Goal: Information Seeking & Learning: Learn about a topic

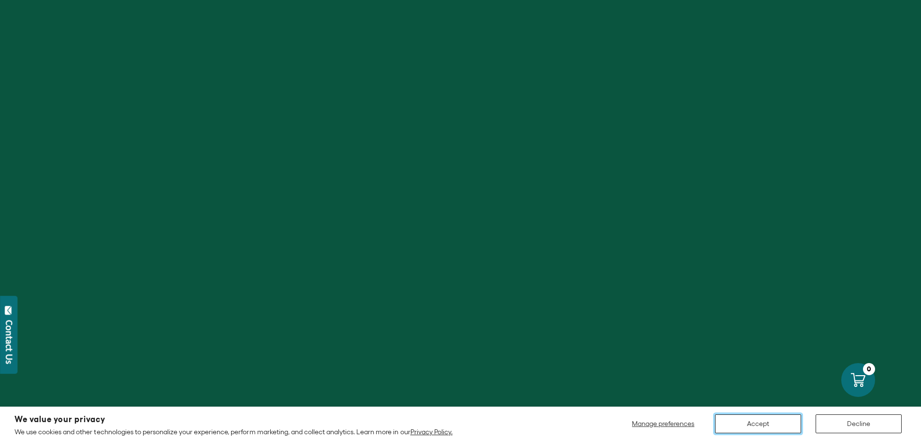
click at [770, 428] on button "Accept" at bounding box center [758, 423] width 86 height 19
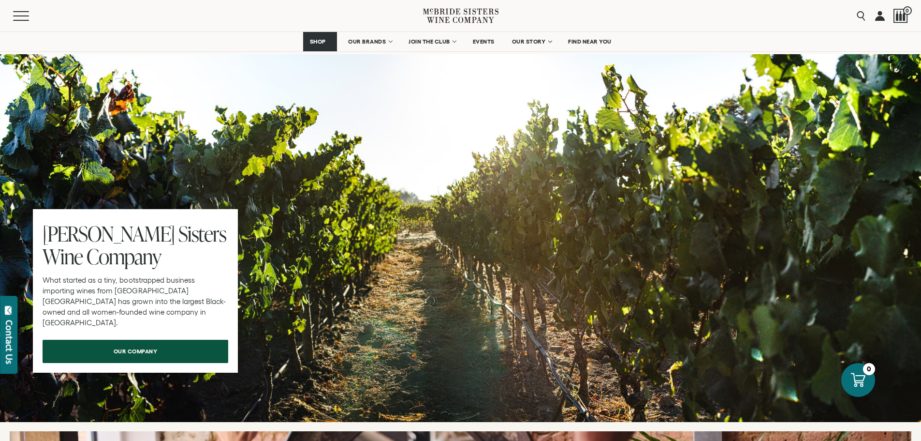
scroll to position [2935, 0]
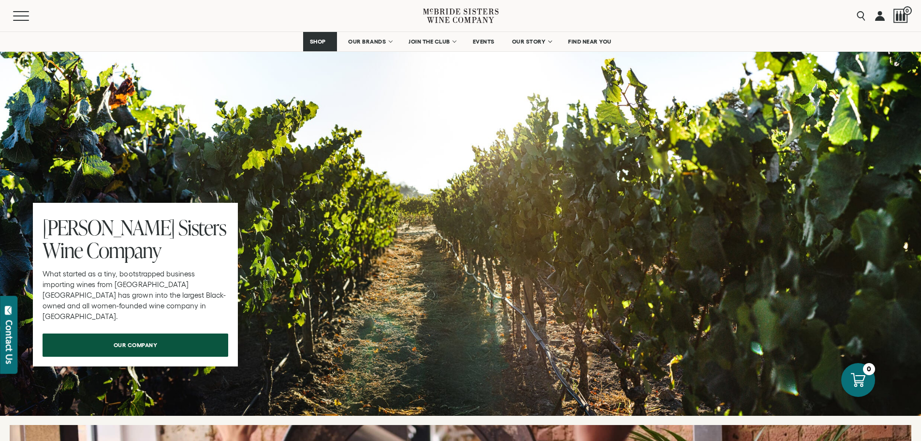
click at [178, 213] on span "Sisters" at bounding box center [202, 227] width 48 height 29
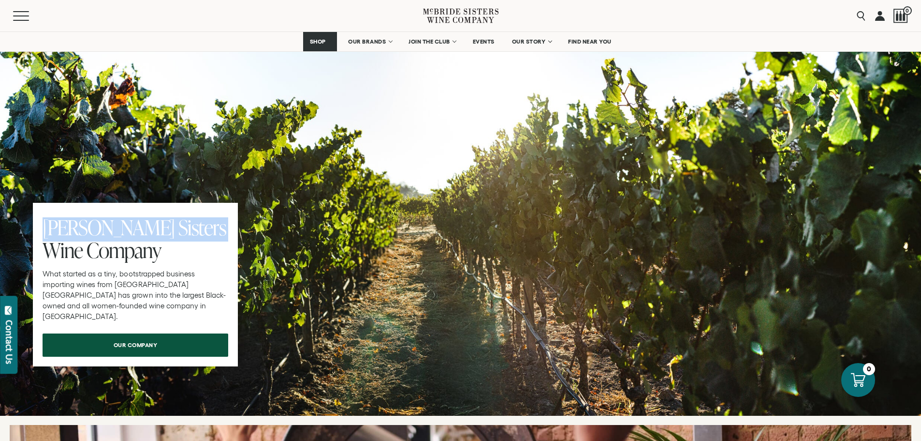
click at [178, 213] on span "Sisters" at bounding box center [202, 227] width 48 height 29
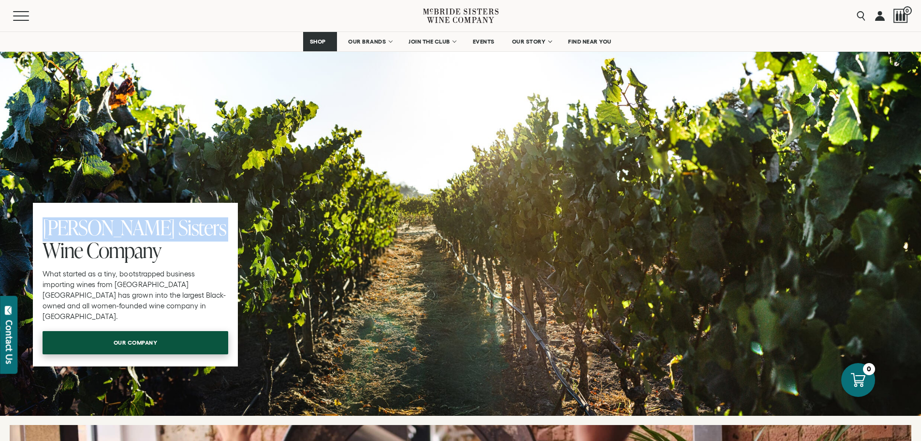
drag, startPoint x: 120, startPoint y: 193, endPoint x: 76, endPoint y: 298, distance: 114.0
click at [76, 331] on link "our company" at bounding box center [136, 342] width 186 height 23
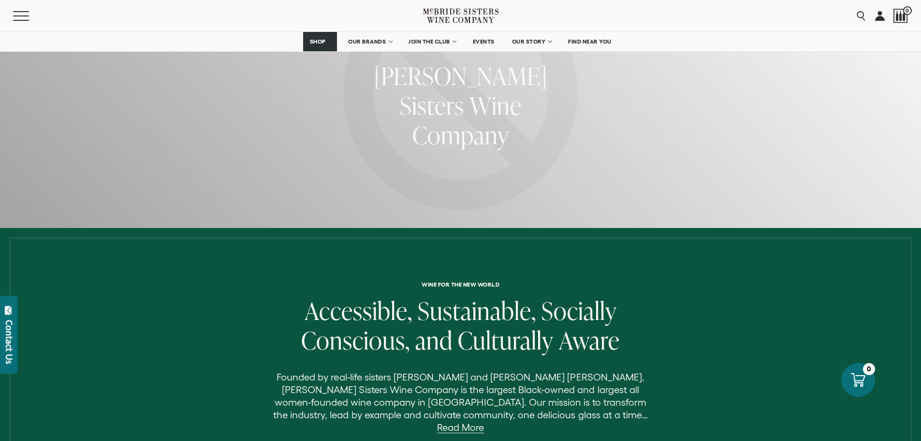
scroll to position [290, 0]
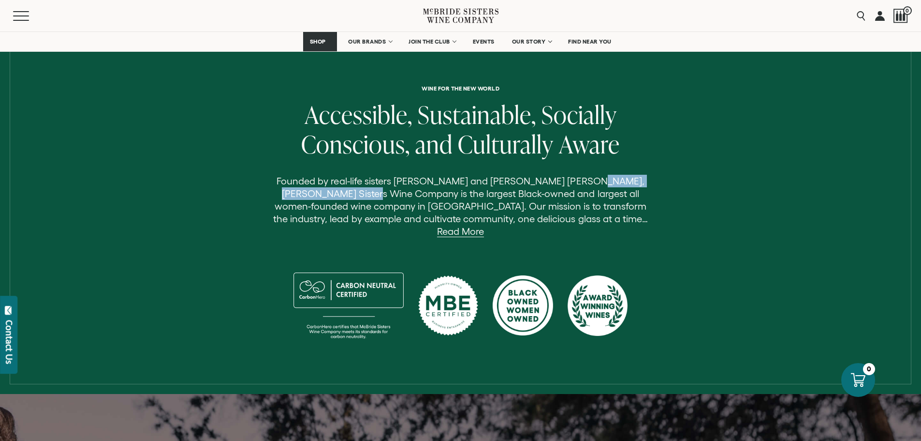
drag, startPoint x: 578, startPoint y: 180, endPoint x: 355, endPoint y: 199, distance: 223.2
click at [355, 199] on p "Founded by real-life sisters [PERSON_NAME] and [PERSON_NAME] [PERSON_NAME], [PE…" at bounding box center [460, 206] width 387 height 63
drag, startPoint x: 572, startPoint y: 180, endPoint x: 578, endPoint y: 180, distance: 6.3
click at [578, 180] on p "Founded by real-life sisters [PERSON_NAME] and [PERSON_NAME] [PERSON_NAME], [PE…" at bounding box center [460, 206] width 387 height 63
click at [680, 175] on div "Wine for the new world Accessible, Sustainable, Socially Conscious, and Cultura…" at bounding box center [460, 217] width 759 height 265
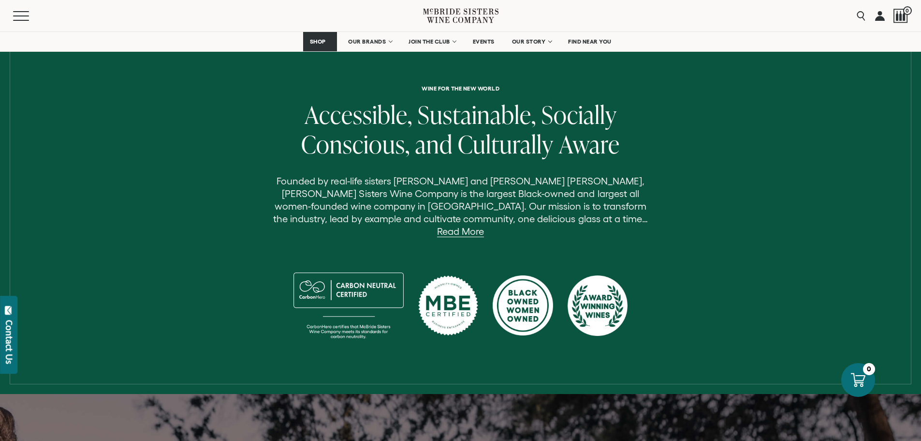
click at [580, 180] on p "Founded by real-life sisters [PERSON_NAME] and [PERSON_NAME] [PERSON_NAME], [PE…" at bounding box center [460, 206] width 387 height 63
drag, startPoint x: 577, startPoint y: 181, endPoint x: 352, endPoint y: 195, distance: 225.8
click at [352, 195] on p "Founded by real-life sisters [PERSON_NAME] and [PERSON_NAME] [PERSON_NAME], [PE…" at bounding box center [460, 206] width 387 height 63
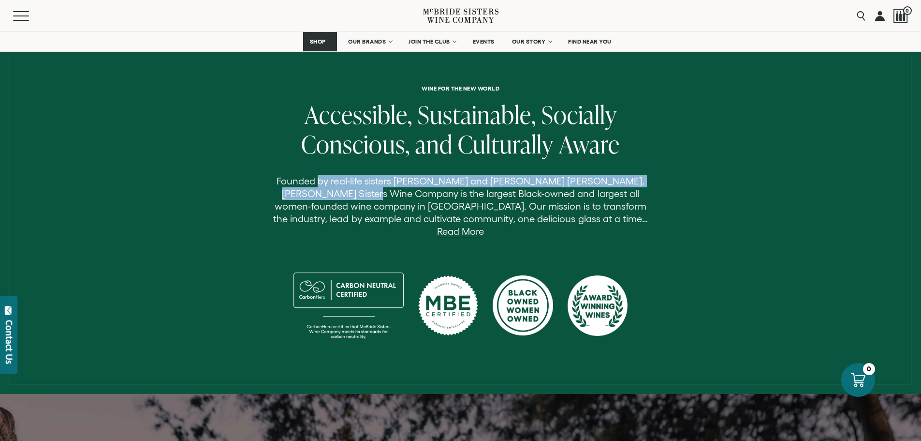
drag, startPoint x: 356, startPoint y: 194, endPoint x: 318, endPoint y: 184, distance: 39.5
click at [318, 184] on p "Founded by real-life sisters [PERSON_NAME] and [PERSON_NAME] [PERSON_NAME], [PE…" at bounding box center [460, 206] width 387 height 63
click at [588, 176] on p "Founded by real-life sisters [PERSON_NAME] and [PERSON_NAME] [PERSON_NAME], [PE…" at bounding box center [460, 206] width 387 height 63
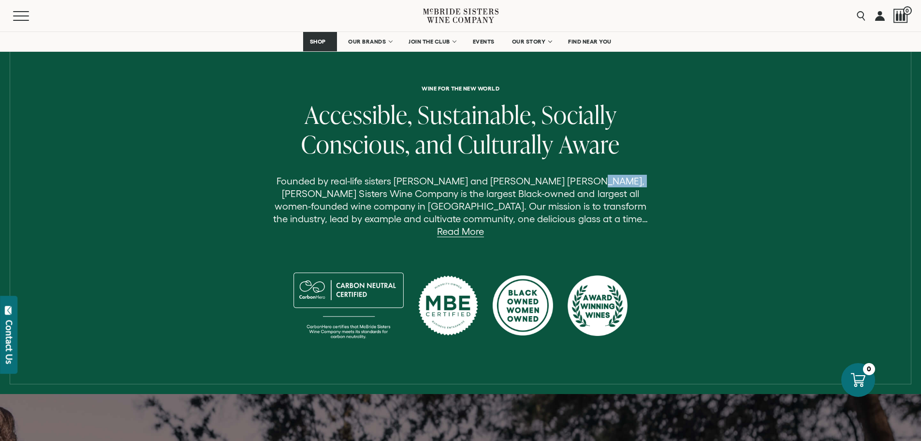
click at [588, 176] on p "Founded by real-life sisters [PERSON_NAME] and [PERSON_NAME] [PERSON_NAME], [PE…" at bounding box center [460, 206] width 387 height 63
click at [586, 179] on p "Founded by real-life sisters [PERSON_NAME] and [PERSON_NAME] [PERSON_NAME], [PE…" at bounding box center [460, 206] width 387 height 63
click at [580, 179] on p "Founded by real-life sisters [PERSON_NAME] and [PERSON_NAME] [PERSON_NAME], [PE…" at bounding box center [460, 206] width 387 height 63
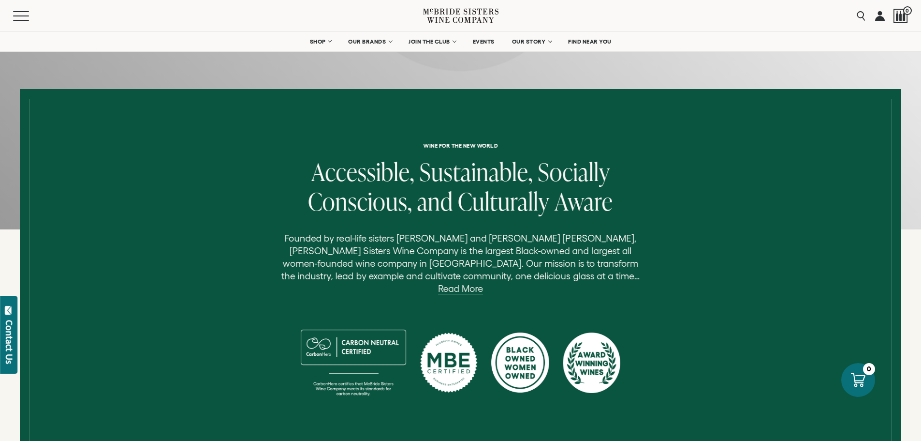
scroll to position [0, 0]
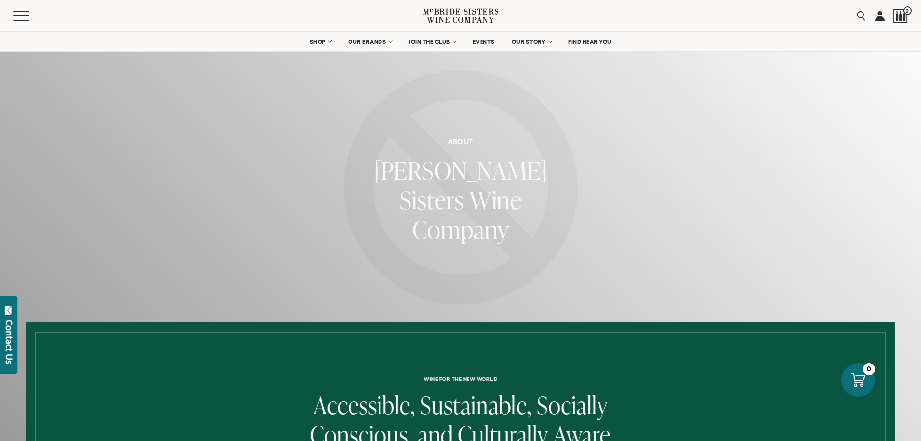
click at [483, 212] on span "Company" at bounding box center [460, 228] width 97 height 33
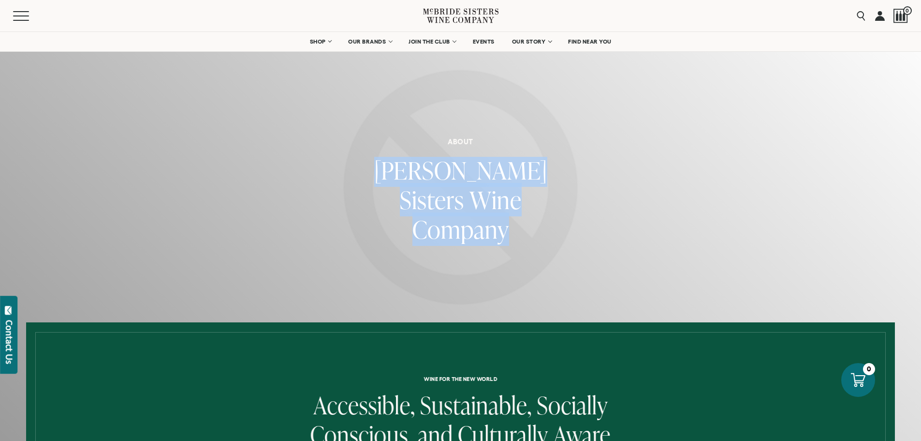
click at [483, 212] on span "Company" at bounding box center [460, 228] width 97 height 33
copy div "[PERSON_NAME] Sisters Wine Company"
